Goal: Task Accomplishment & Management: Use online tool/utility

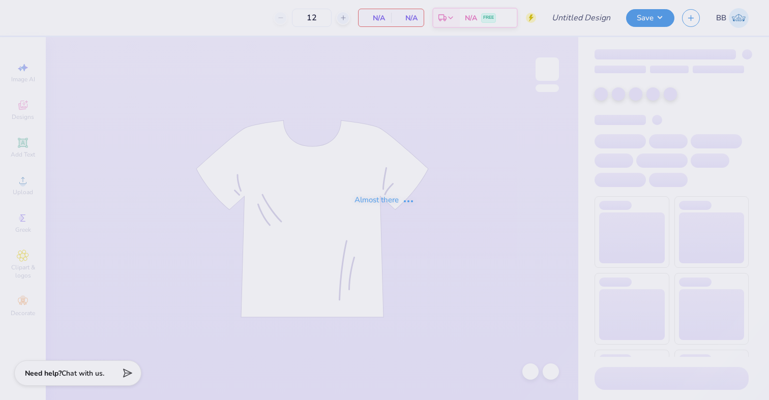
type input "[PERSON_NAME]"
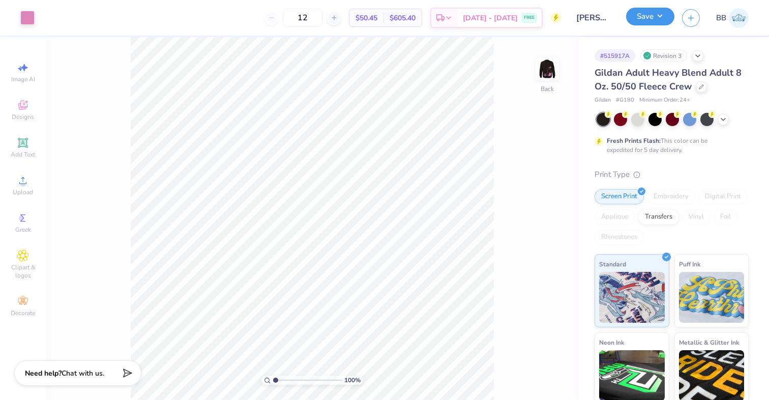
click at [661, 22] on button "Save" at bounding box center [650, 17] width 48 height 18
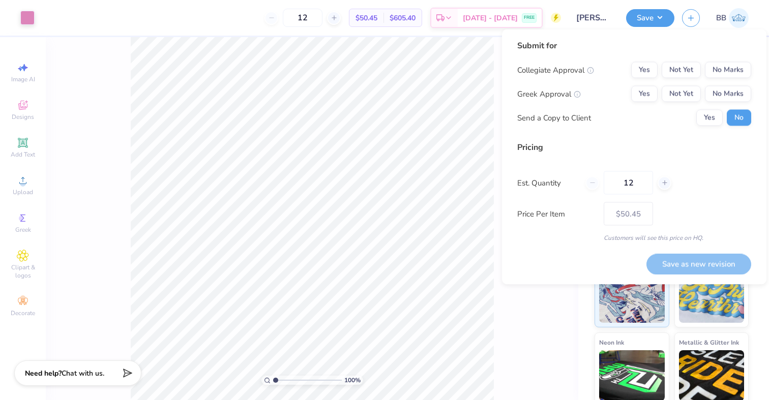
click at [515, 302] on div "100 % Back" at bounding box center [312, 218] width 532 height 363
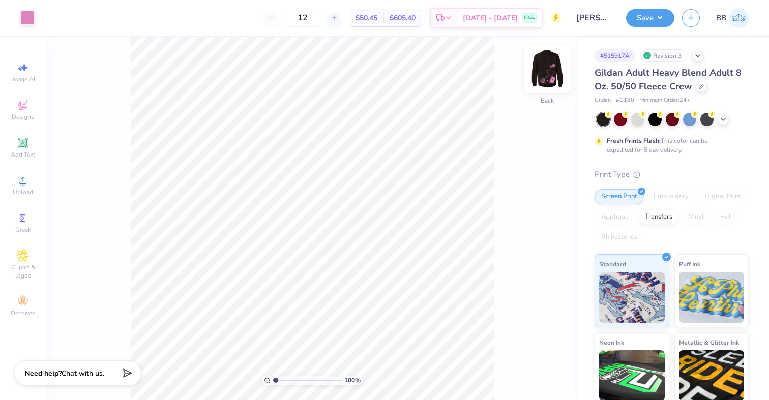
click at [552, 71] on img at bounding box center [547, 69] width 41 height 41
click at [322, 12] on input "12" at bounding box center [303, 18] width 40 height 18
click at [322, 21] on input "12" at bounding box center [303, 18] width 40 height 18
type input "1"
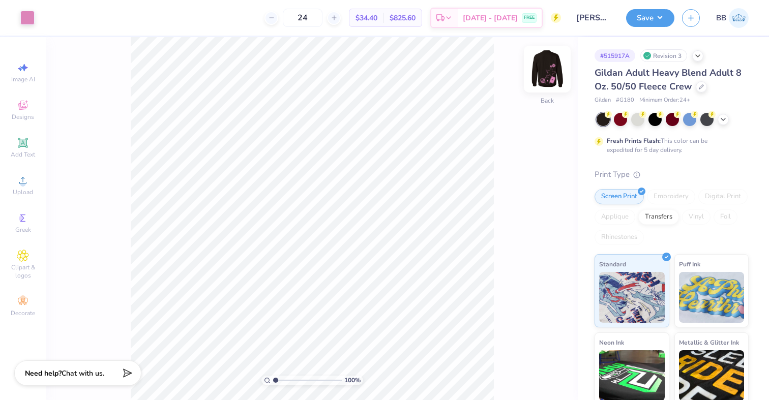
click at [544, 70] on img at bounding box center [547, 69] width 41 height 41
click at [28, 19] on div at bounding box center [27, 17] width 14 height 14
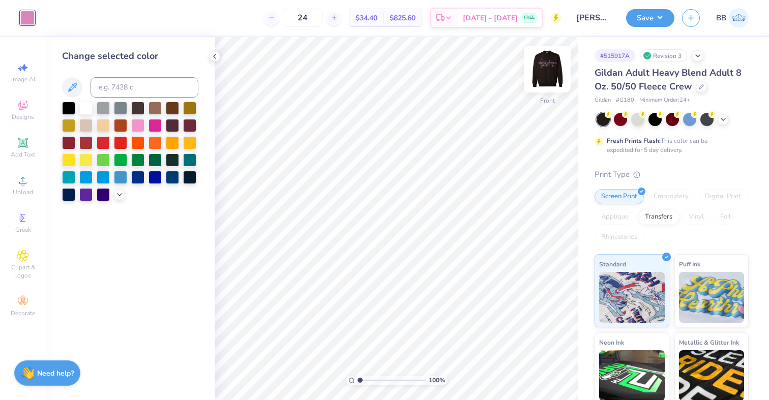
click at [544, 65] on img at bounding box center [547, 69] width 41 height 41
click at [32, 21] on div at bounding box center [27, 18] width 14 height 14
click at [216, 57] on icon at bounding box center [214, 56] width 8 height 8
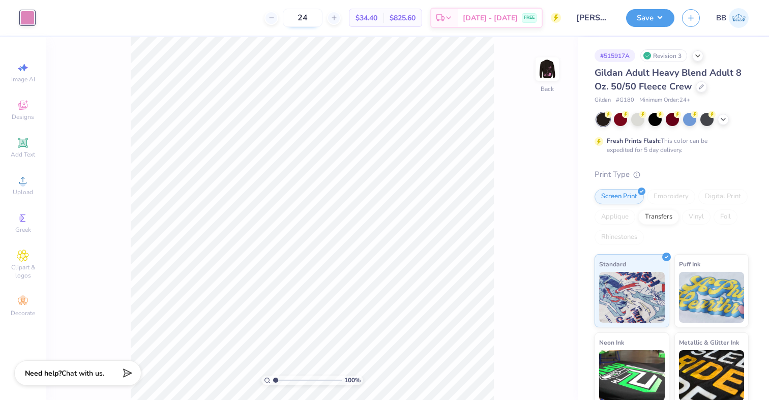
click at [322, 17] on input "24" at bounding box center [303, 18] width 40 height 18
type input "2"
type input "3"
type input "48"
click at [660, 21] on button "Save" at bounding box center [650, 17] width 48 height 18
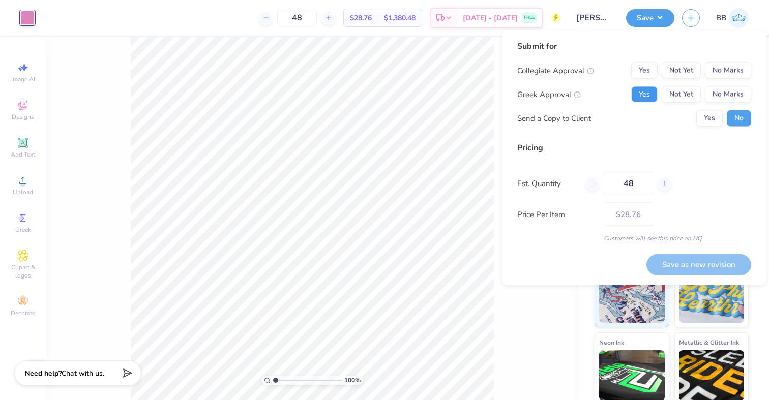
click at [654, 93] on button "Yes" at bounding box center [644, 94] width 26 height 16
click at [726, 70] on button "No Marks" at bounding box center [728, 71] width 46 height 16
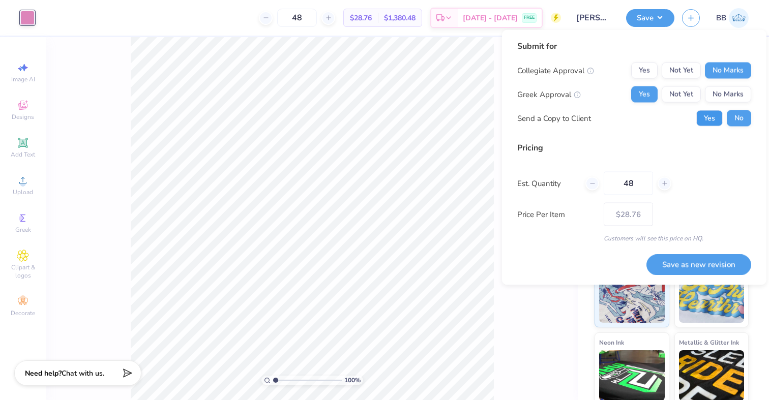
click at [717, 116] on button "Yes" at bounding box center [709, 118] width 26 height 16
drag, startPoint x: 636, startPoint y: 184, endPoint x: 591, endPoint y: 185, distance: 45.3
click at [591, 185] on div "48" at bounding box center [628, 183] width 86 height 23
type input "12"
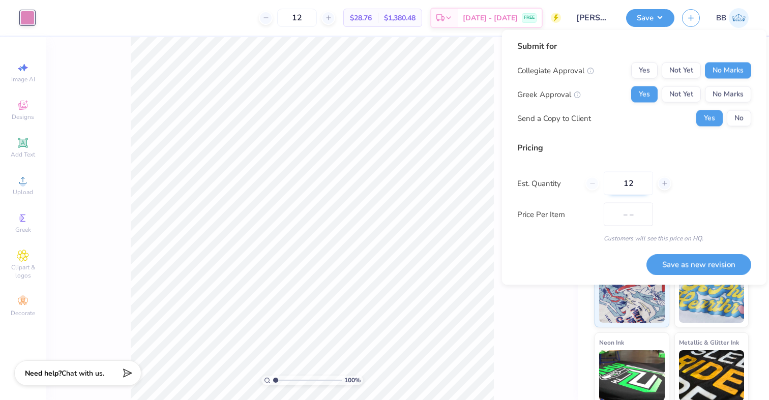
type input "$50.45"
type input "12"
click at [699, 188] on div "Est. Quantity 12" at bounding box center [634, 183] width 234 height 23
click at [678, 259] on button "Save as new revision" at bounding box center [698, 264] width 105 height 21
type input "$50.45"
